Goal: Task Accomplishment & Management: Manage account settings

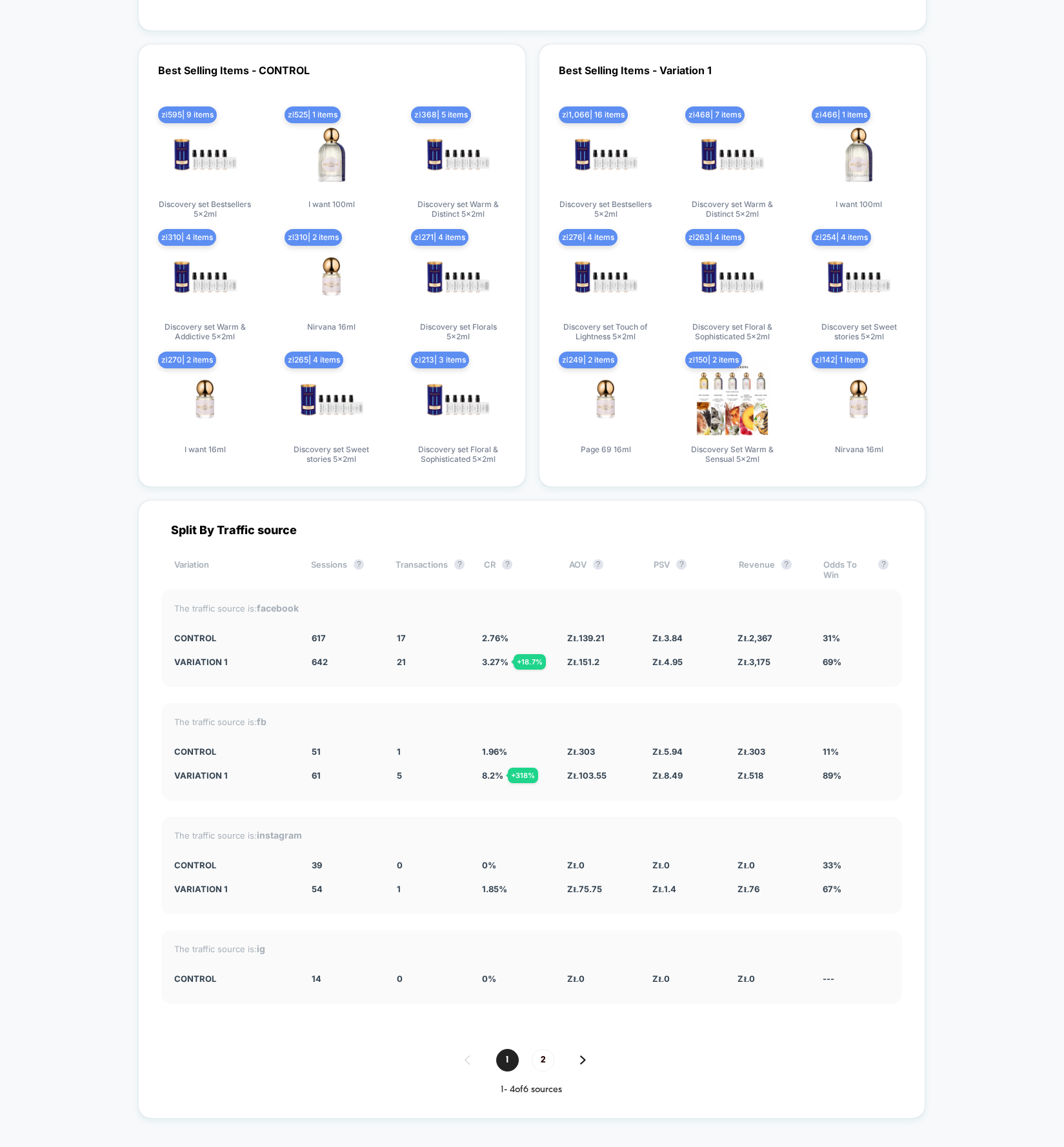
scroll to position [2004, 0]
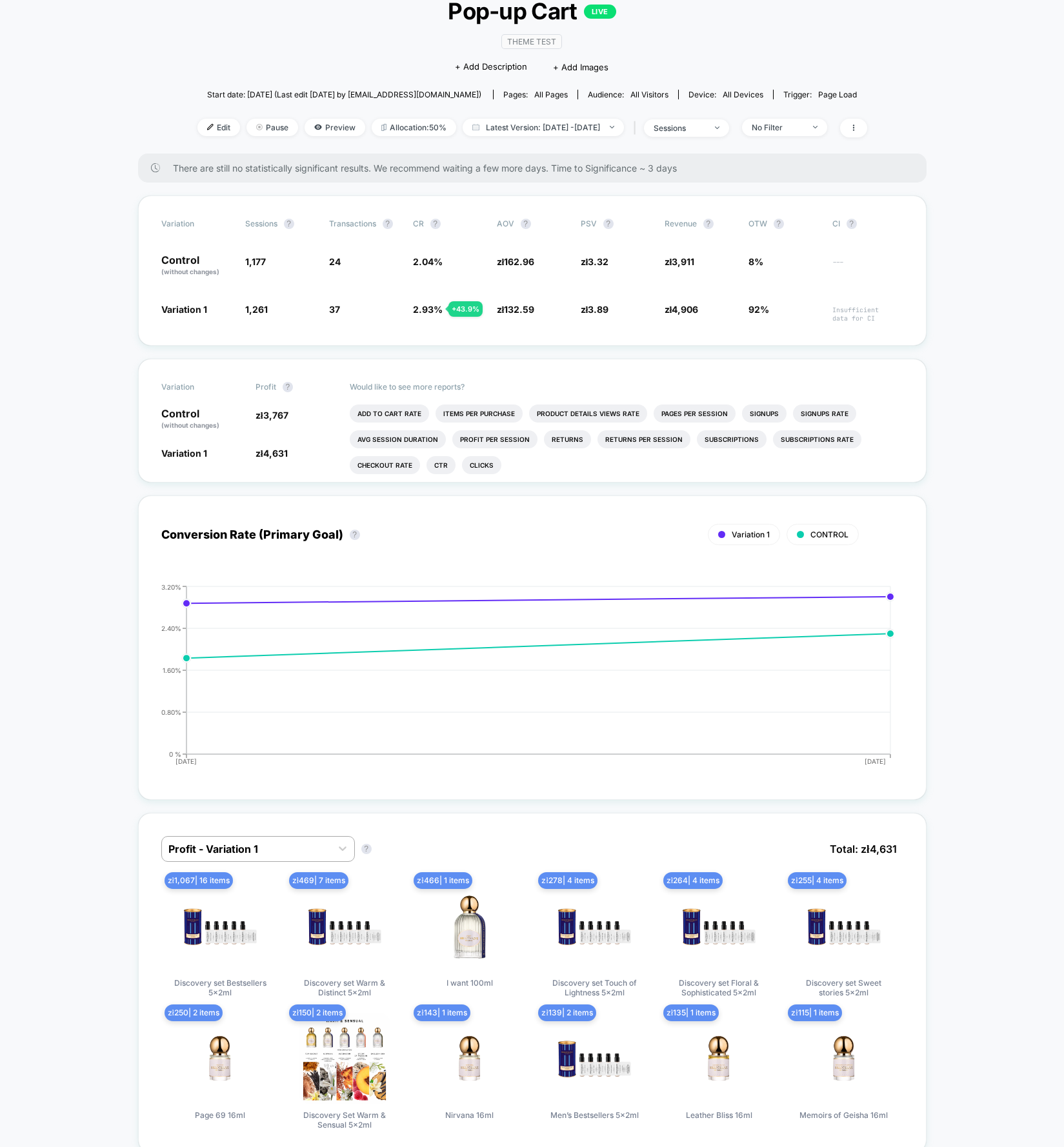
scroll to position [0, 0]
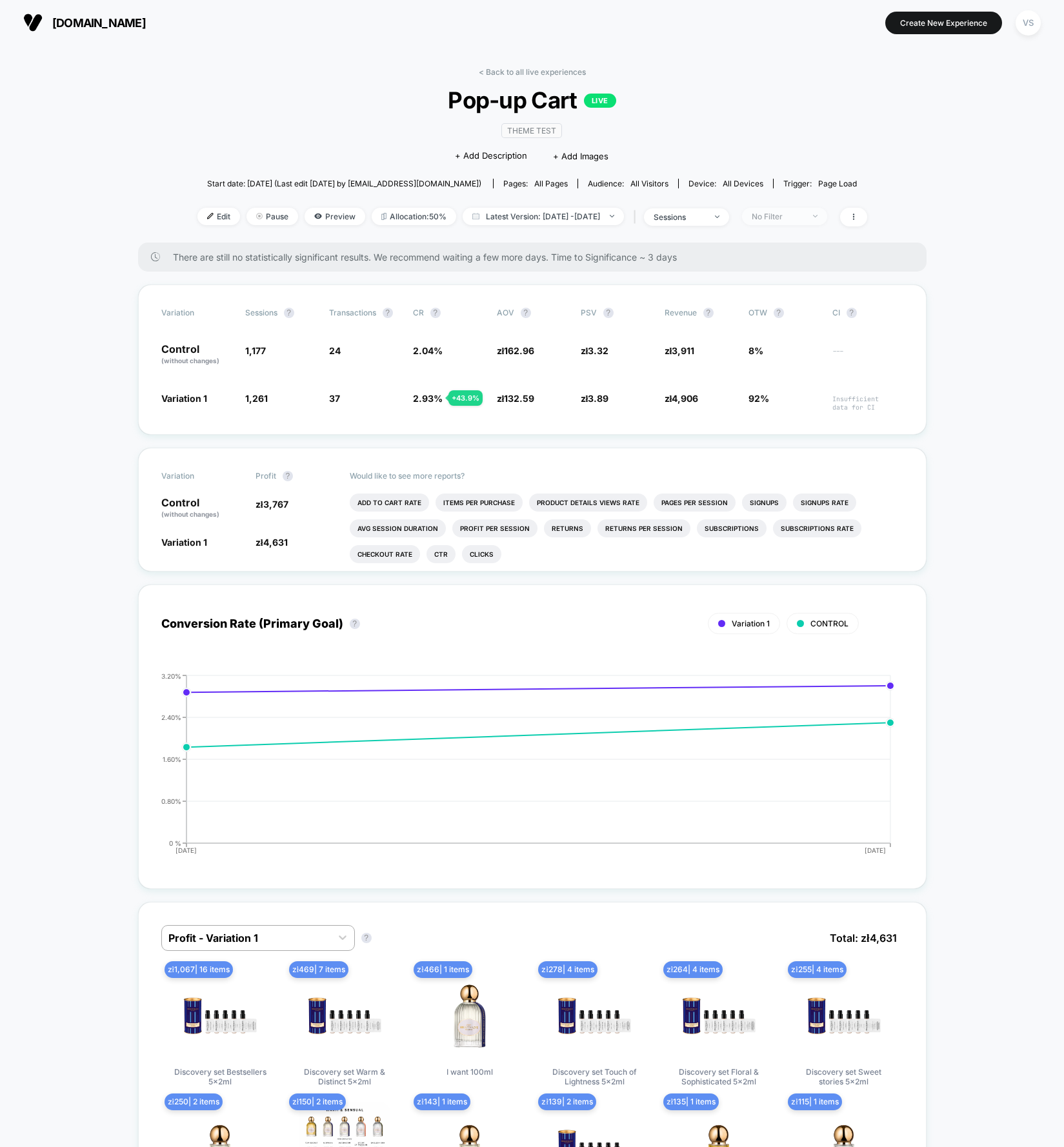
click at [801, 213] on div "No Filter" at bounding box center [777, 216] width 52 height 10
click at [804, 266] on span "Mobile Visitors" at bounding box center [796, 263] width 62 height 11
click at [789, 284] on span "Desktop Visitors" at bounding box center [799, 290] width 69 height 11
click at [777, 262] on span "Mobile Visitors" at bounding box center [796, 263] width 62 height 11
click at [765, 398] on button "Save" at bounding box center [804, 402] width 118 height 22
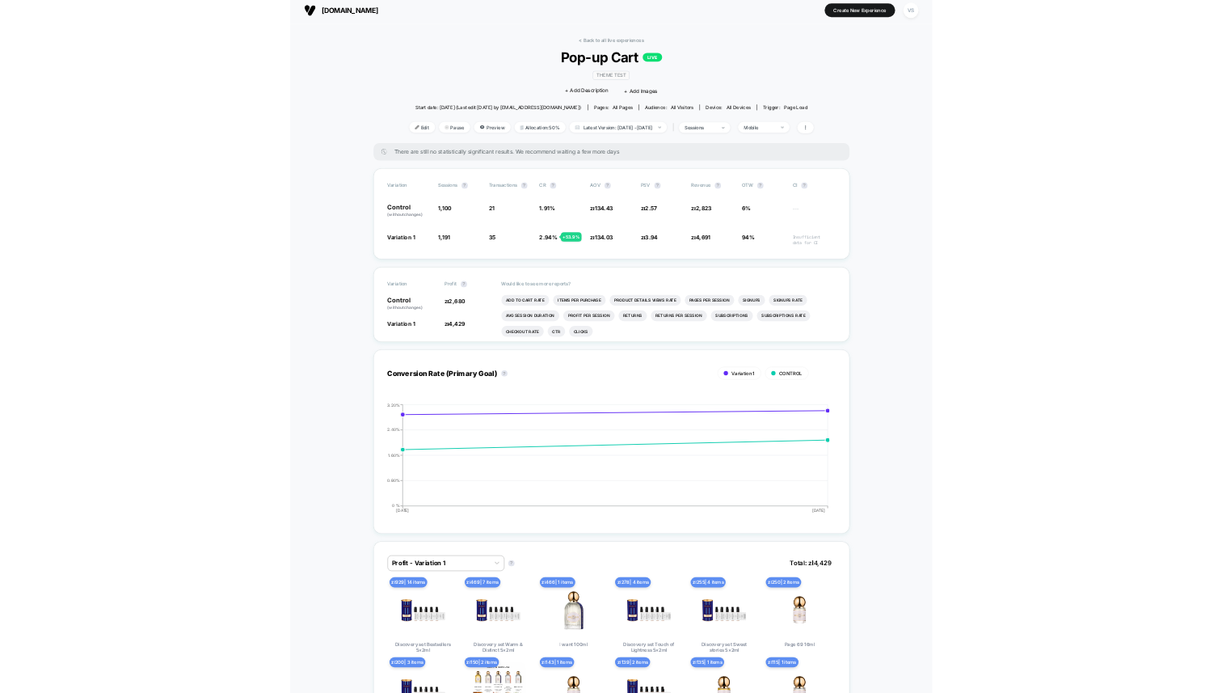
scroll to position [9, 0]
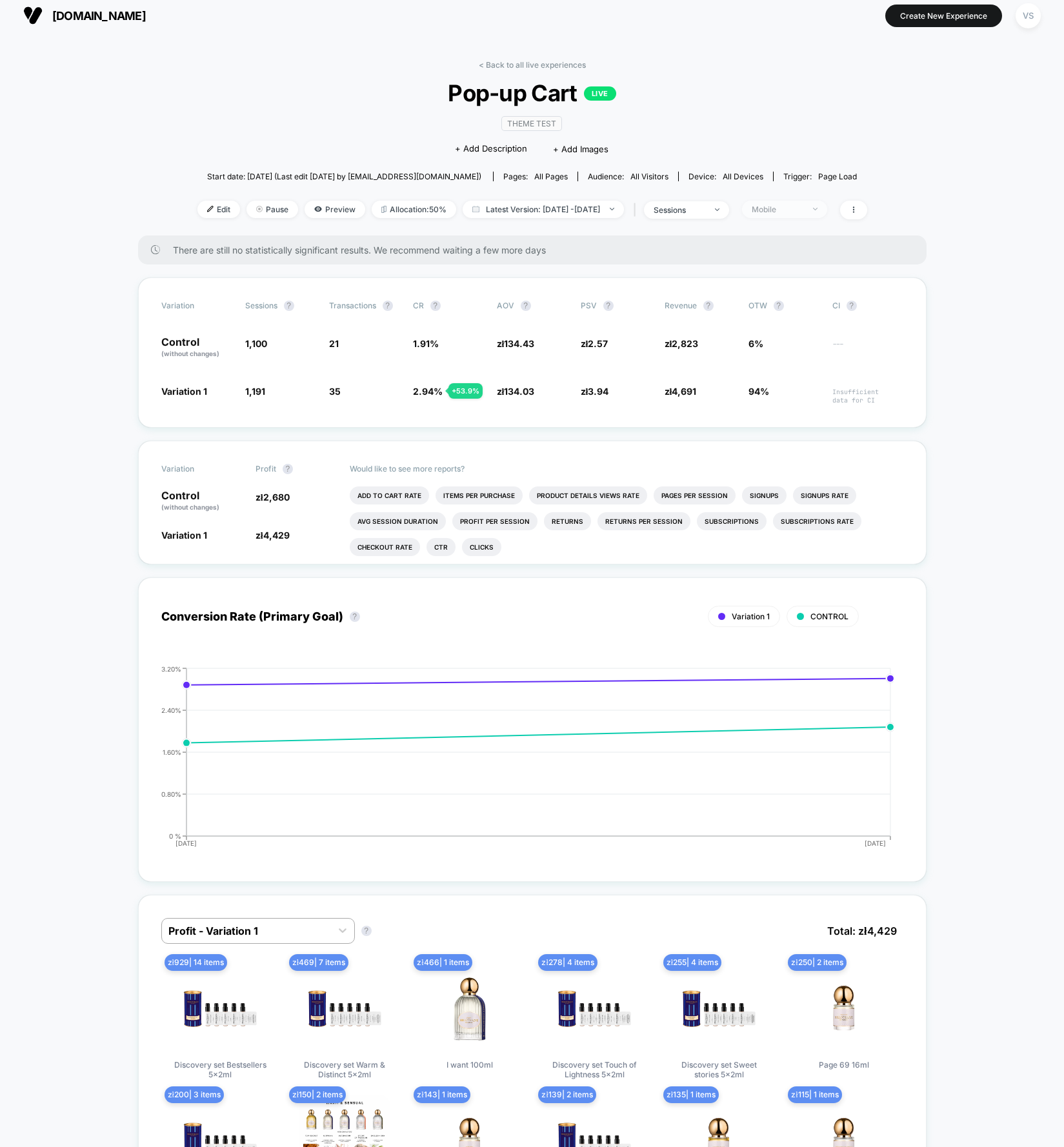
click at [793, 205] on div "Mobile" at bounding box center [777, 209] width 52 height 10
click at [788, 281] on span "Desktop Visitors" at bounding box center [799, 283] width 69 height 11
click at [810, 393] on button "Save" at bounding box center [804, 395] width 118 height 22
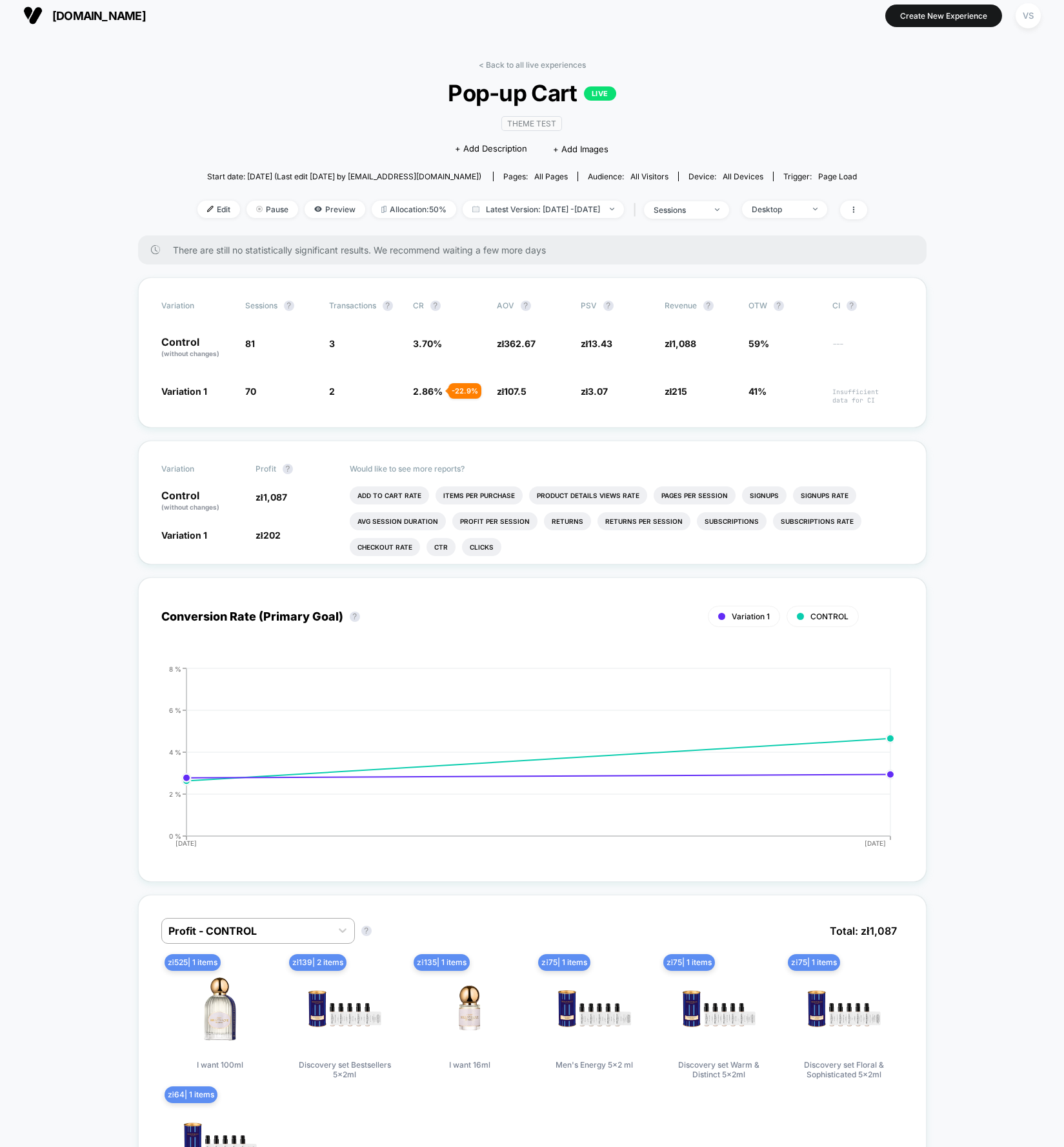
click at [801, 209] on div "Desktop" at bounding box center [777, 209] width 52 height 10
click at [793, 253] on span "Mobile Visitors" at bounding box center [796, 256] width 62 height 11
click at [798, 395] on button "Save" at bounding box center [804, 395] width 118 height 22
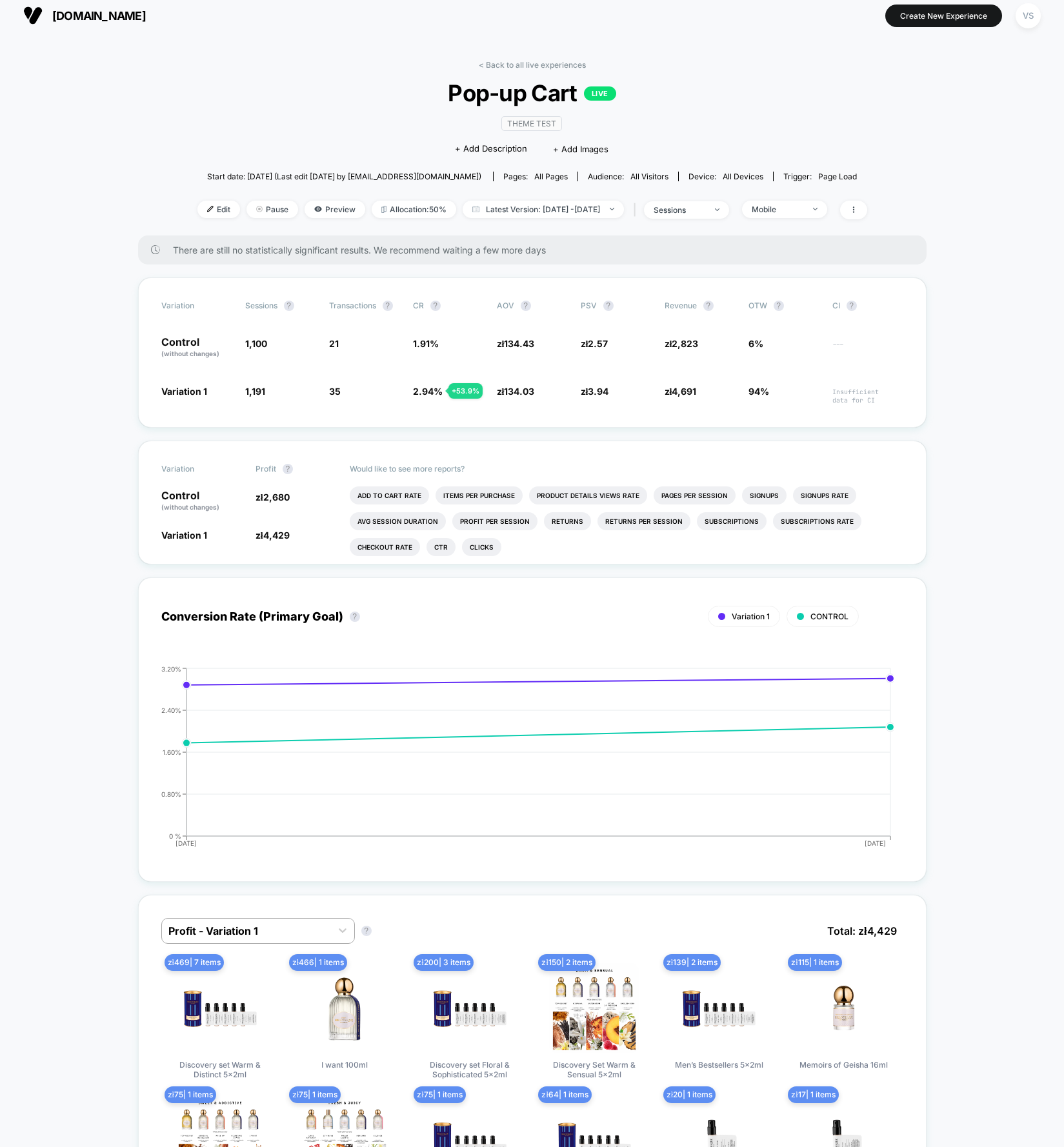
click at [827, 203] on span "Mobile" at bounding box center [784, 209] width 85 height 18
click at [778, 325] on div "Mobile Visitors ? Desktop Visitors ? Returning Visitors ? New Visitors ? No Fil…" at bounding box center [803, 328] width 158 height 196
click at [780, 332] on span "New Visitors" at bounding box center [791, 334] width 53 height 11
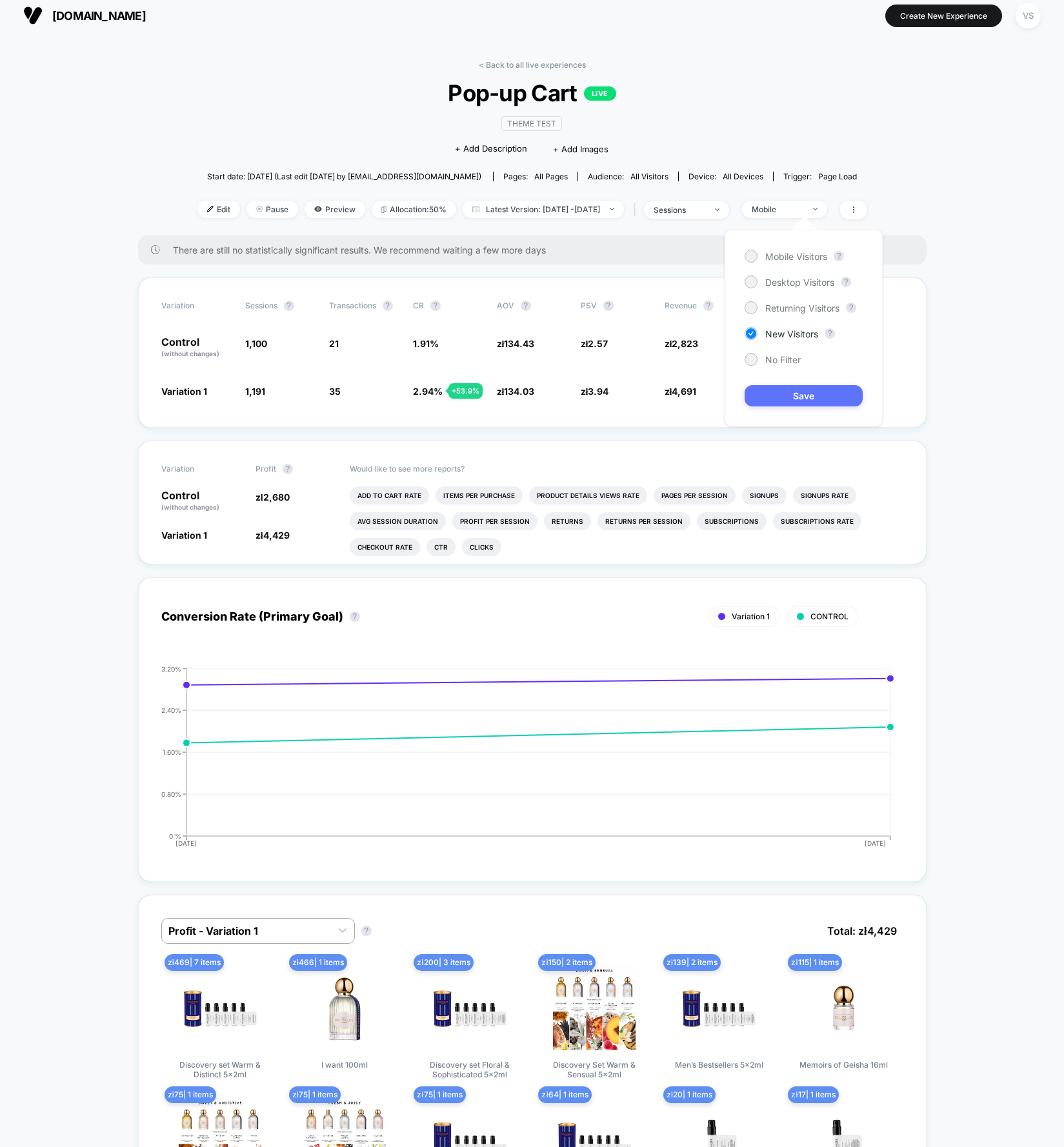
click at [788, 395] on button "Save" at bounding box center [804, 395] width 118 height 22
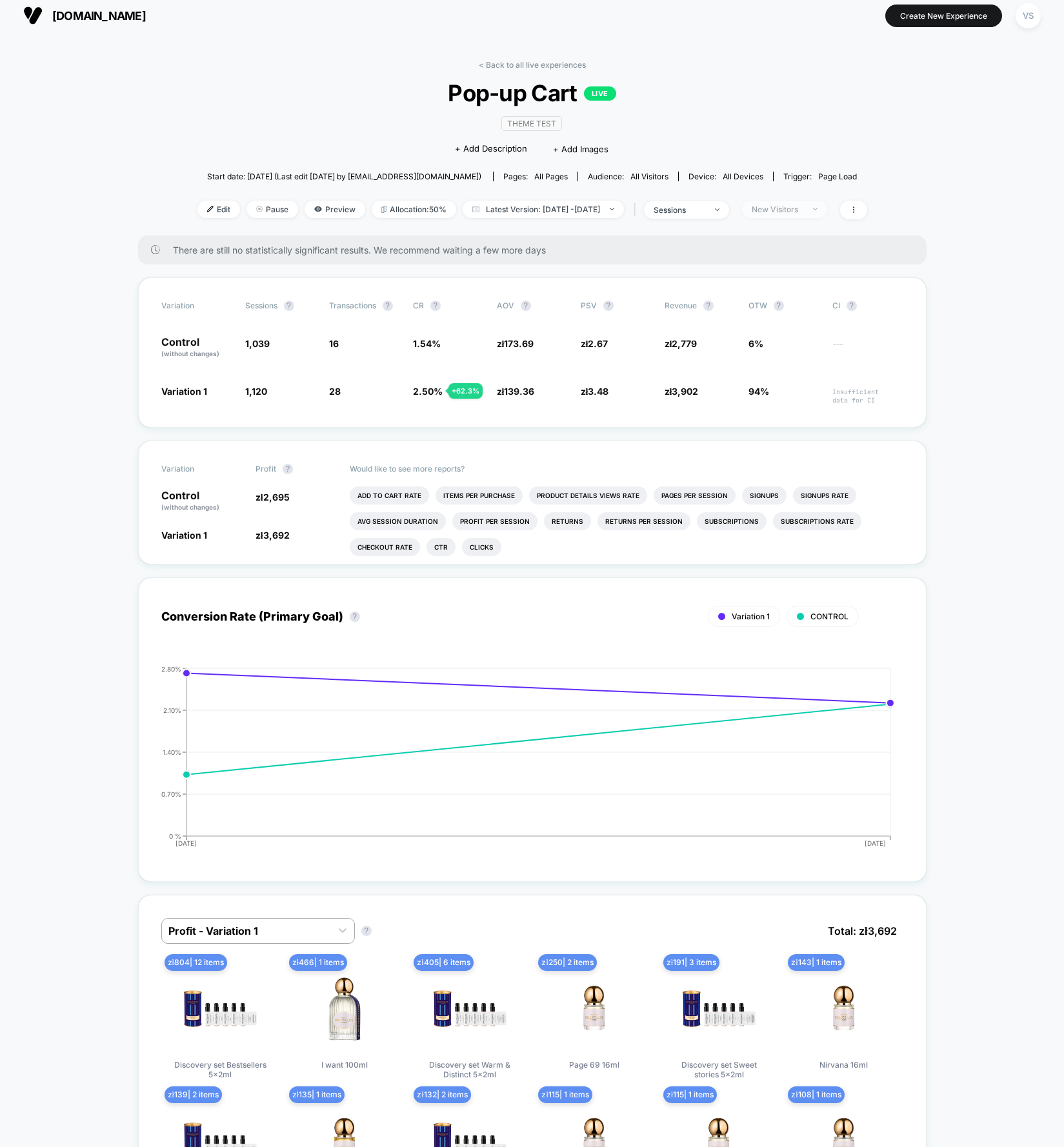
click at [803, 212] on div "New Visitors" at bounding box center [777, 209] width 52 height 10
click at [805, 310] on span "Returning Visitors" at bounding box center [801, 308] width 74 height 11
click at [807, 398] on button "Save" at bounding box center [804, 395] width 118 height 22
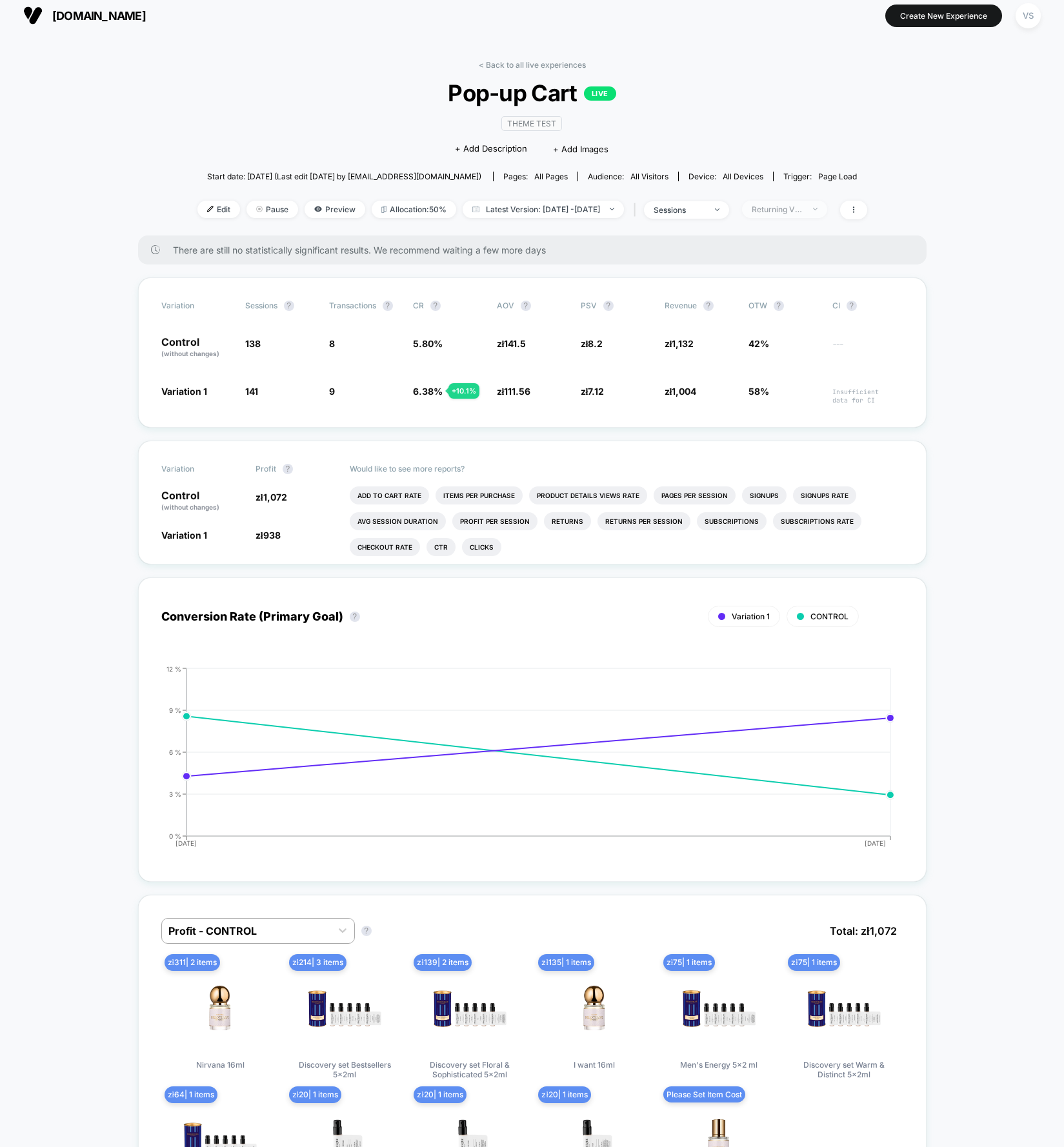
click at [788, 207] on div "Returning Visitors" at bounding box center [777, 209] width 52 height 10
click at [789, 357] on span "No Filter" at bounding box center [782, 360] width 35 height 11
click at [801, 394] on button "Save" at bounding box center [804, 395] width 118 height 22
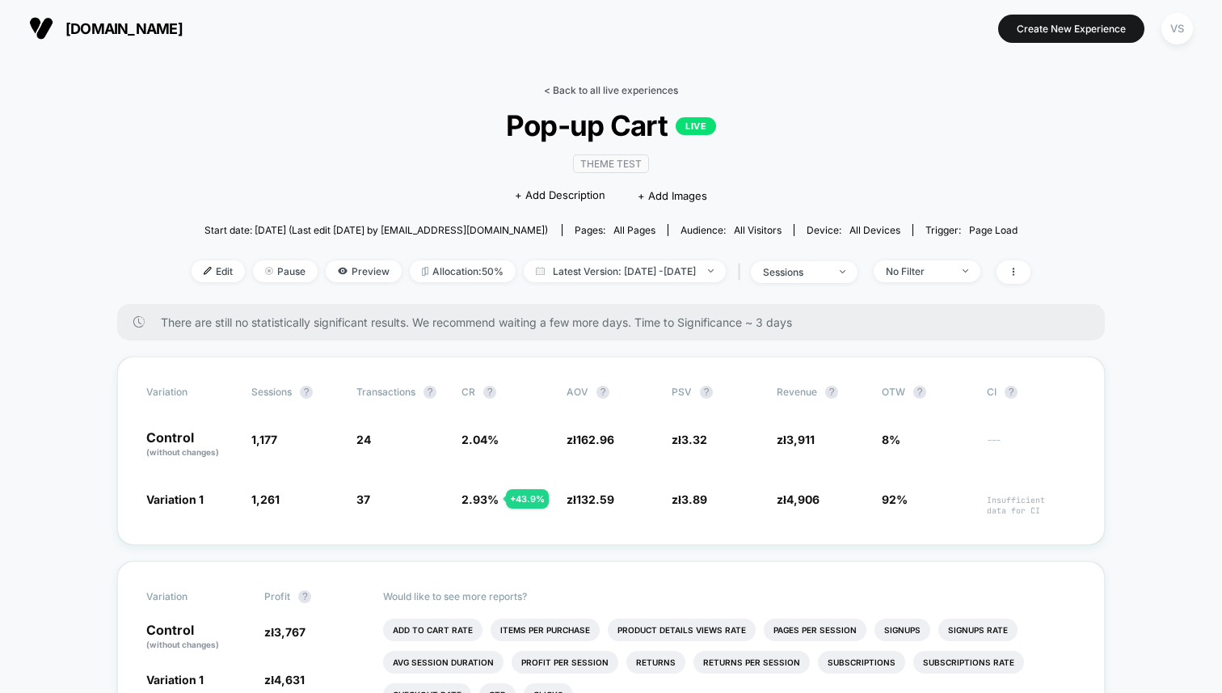
click at [557, 86] on link "< Back to all live experiences" at bounding box center [611, 90] width 134 height 12
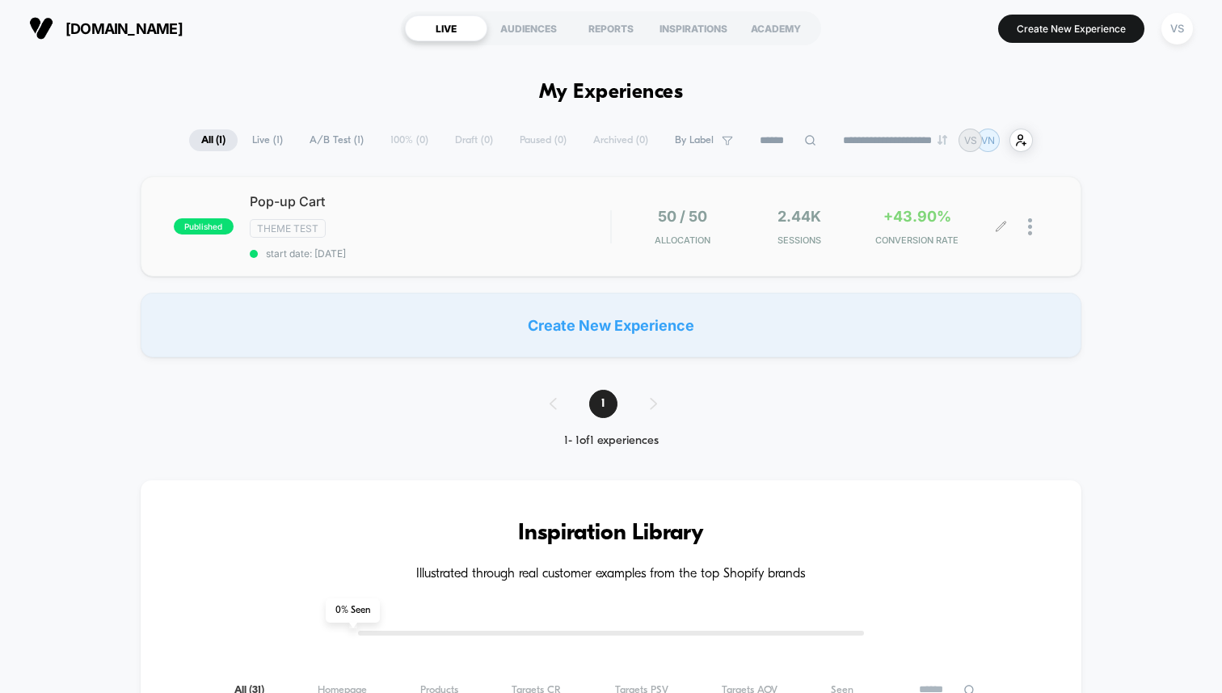
click at [1034, 222] on div at bounding box center [1038, 227] width 20 height 38
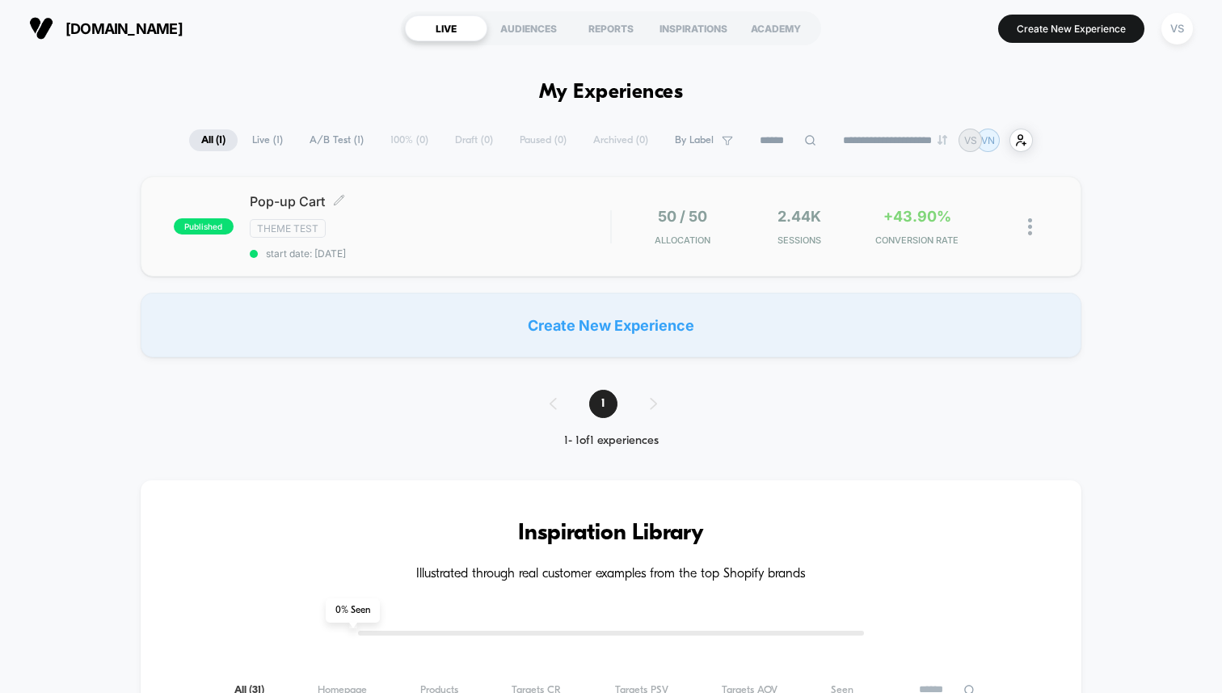
click at [314, 203] on span "Pop-up Cart Click to edit experience details" at bounding box center [430, 201] width 360 height 16
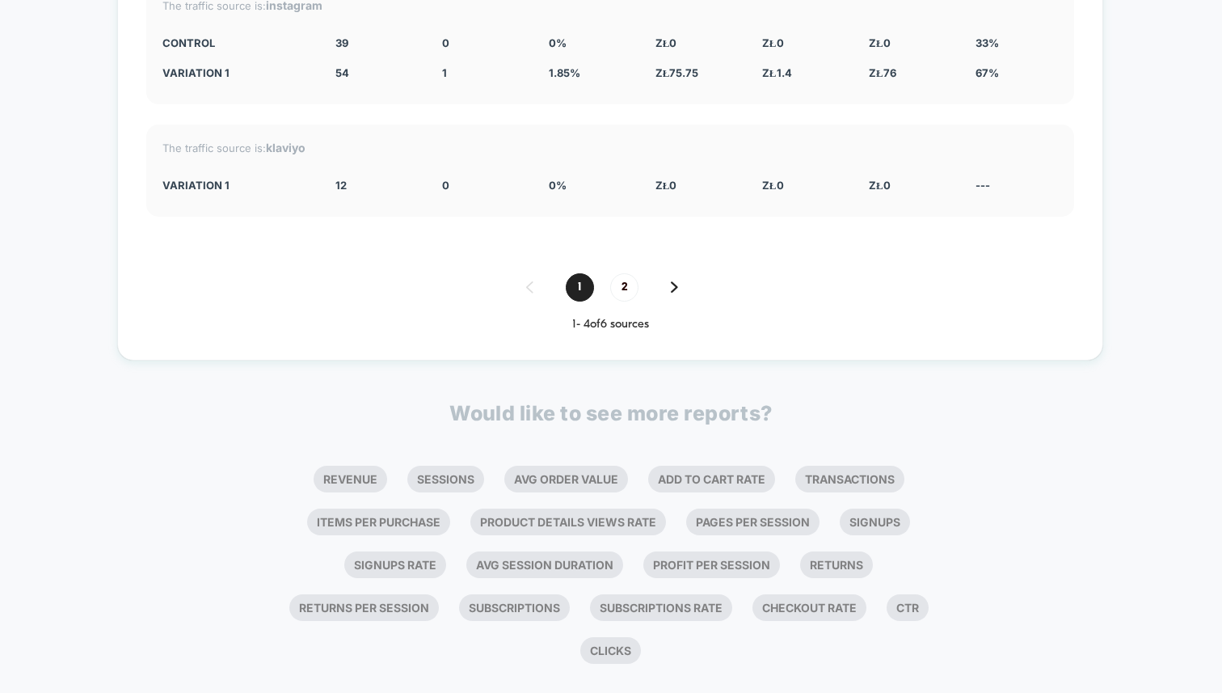
scroll to position [3319, 0]
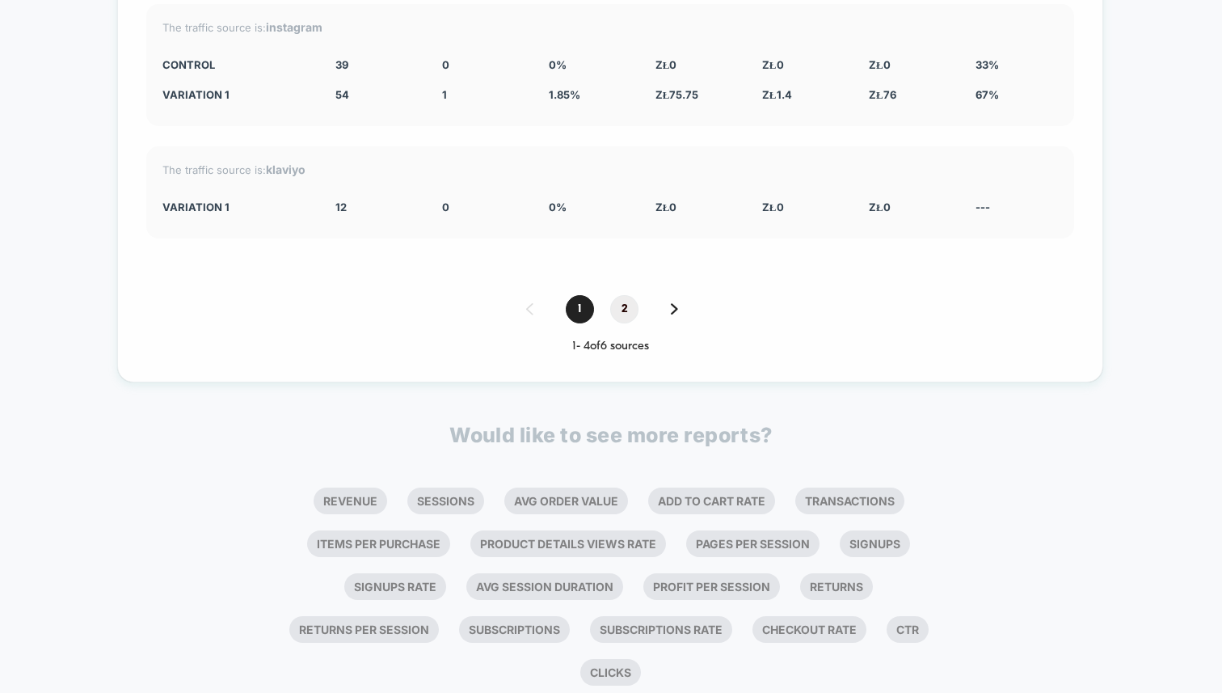
click at [618, 296] on span "2" at bounding box center [624, 309] width 28 height 28
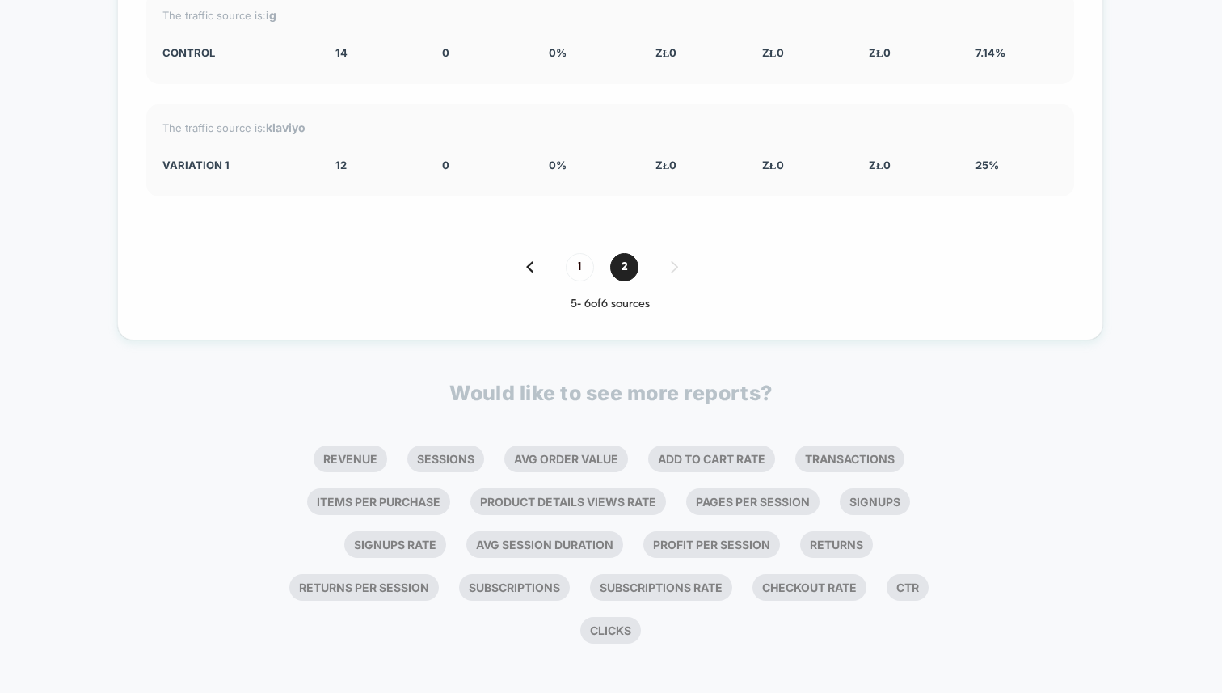
scroll to position [2898, 0]
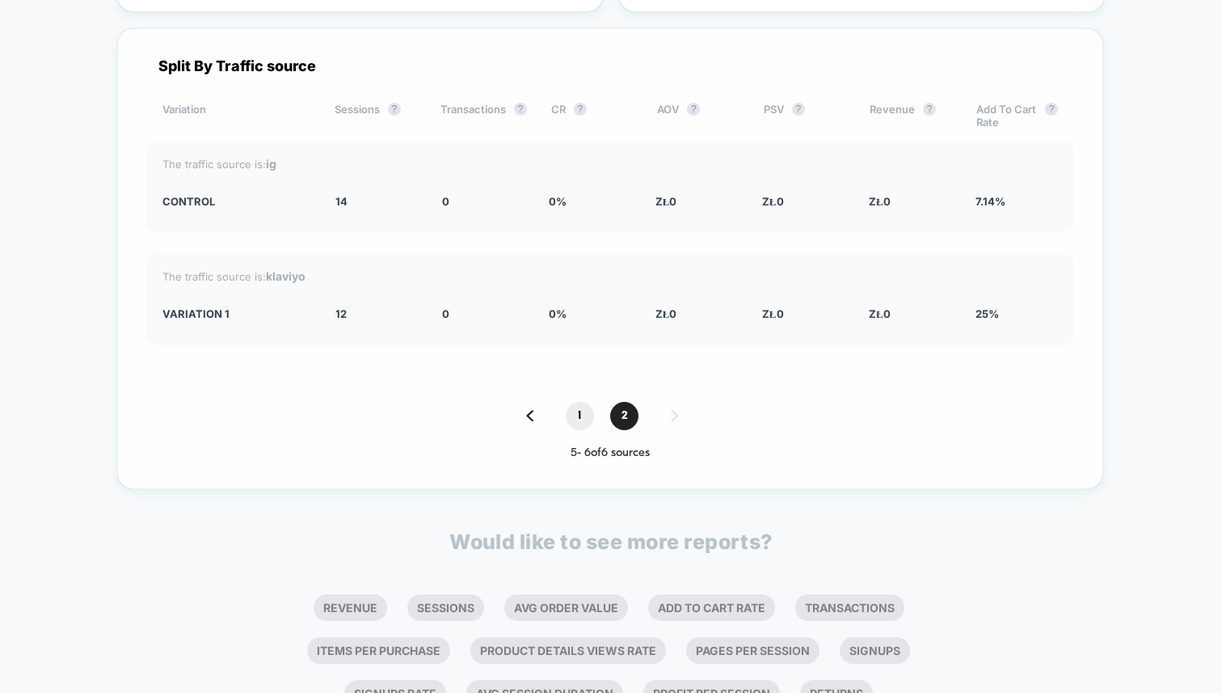
click at [579, 415] on span "1" at bounding box center [580, 416] width 28 height 28
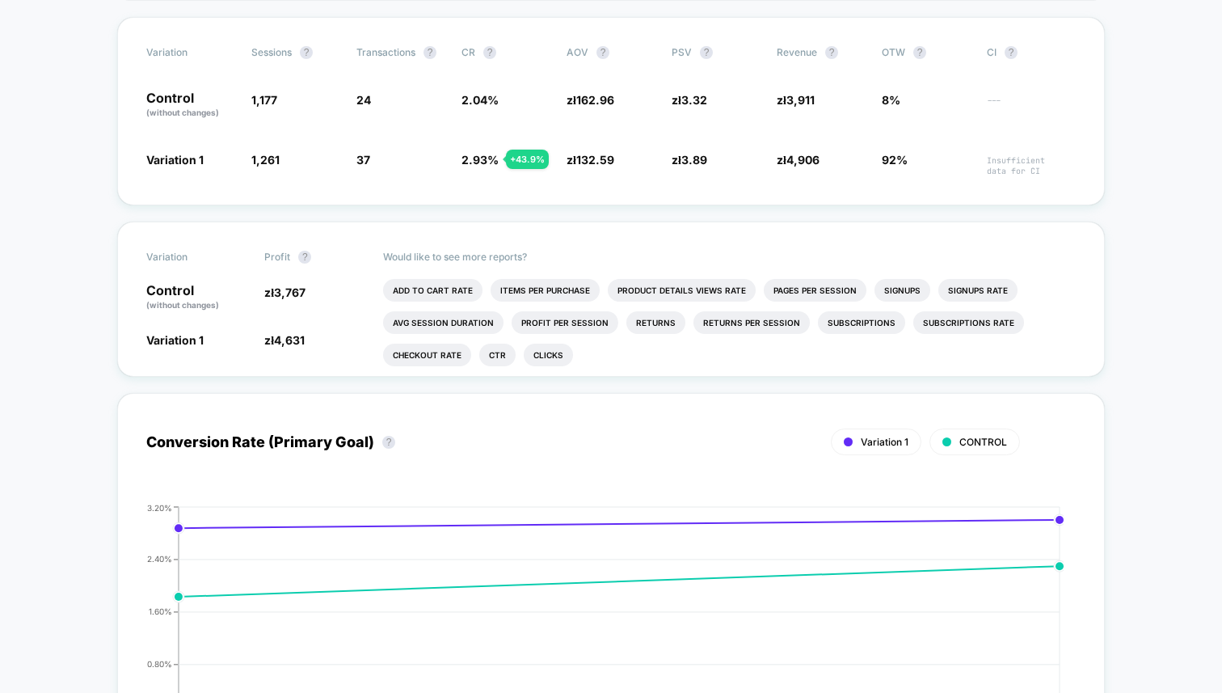
scroll to position [0, 0]
